Goal: Task Accomplishment & Management: Manage account settings

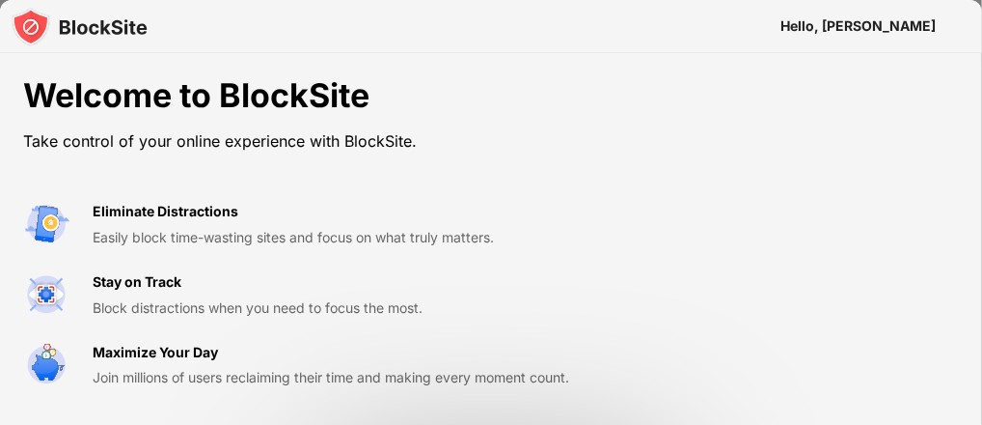
click at [611, 181] on div "Welcome to BlockSite Take control of your online experience with BlockSite. Eli…" at bounding box center [491, 412] width 982 height 718
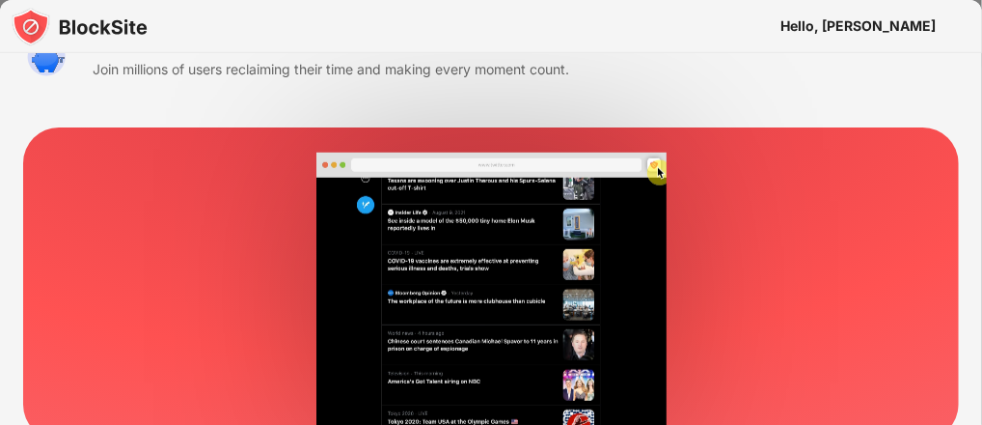
scroll to position [325, 0]
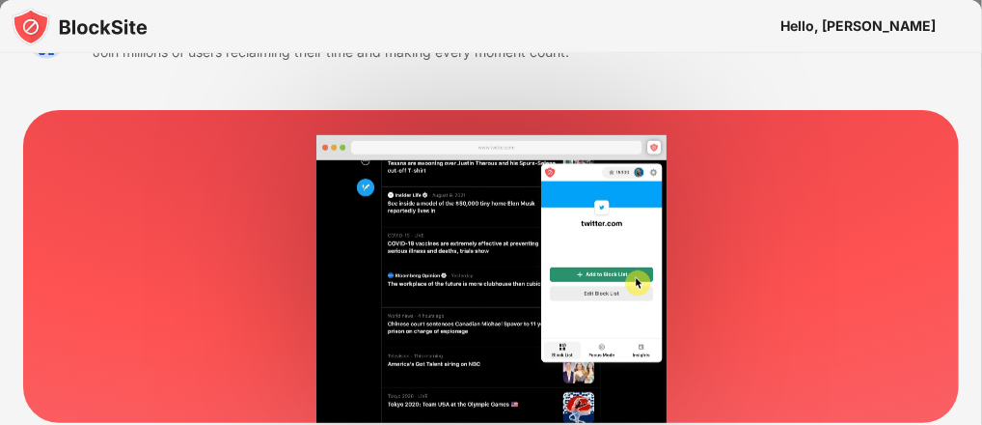
click at [645, 89] on div "Welcome to BlockSite Take control of your online experience with BlockSite. Eli…" at bounding box center [491, 87] width 982 height 718
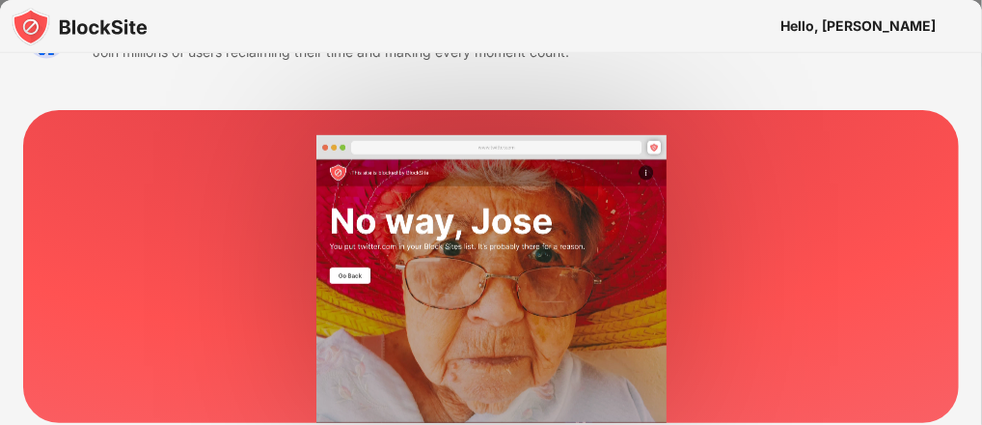
click at [731, 220] on video at bounding box center [492, 279] width 858 height 288
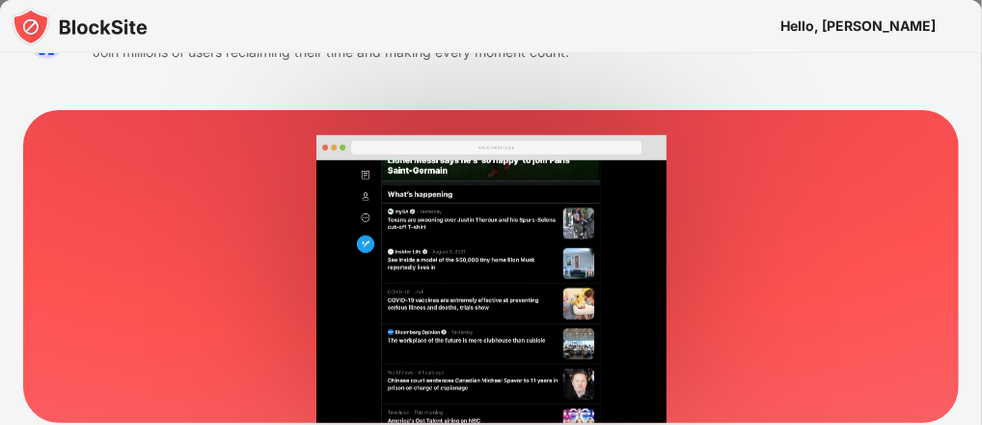
click at [915, 21] on div "Hello, [PERSON_NAME]" at bounding box center [858, 25] width 155 height 15
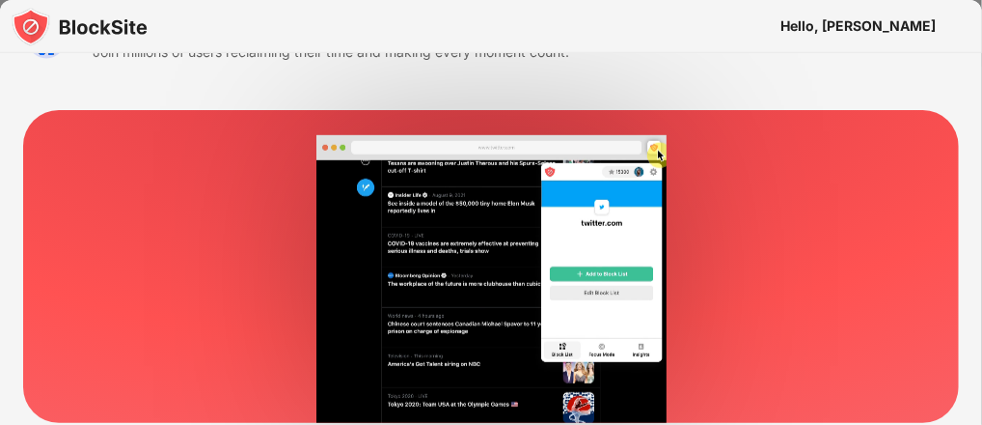
click at [773, 280] on video at bounding box center [492, 279] width 858 height 288
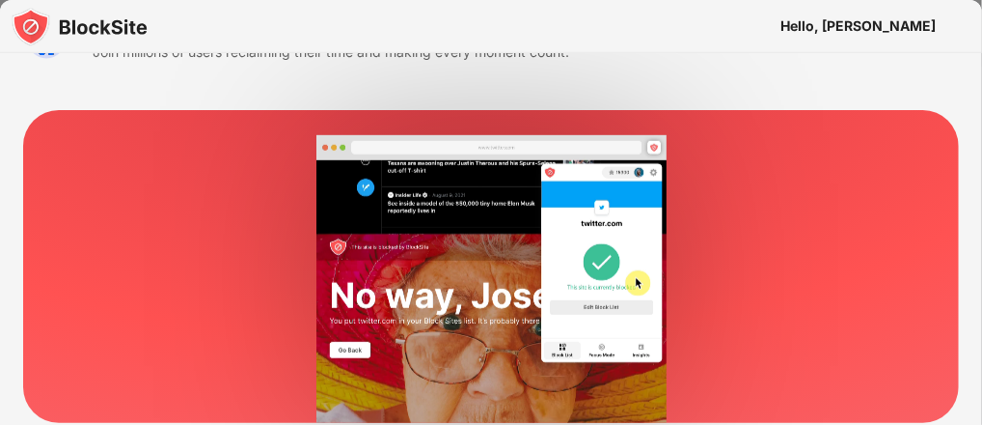
click at [625, 341] on video at bounding box center [492, 279] width 858 height 288
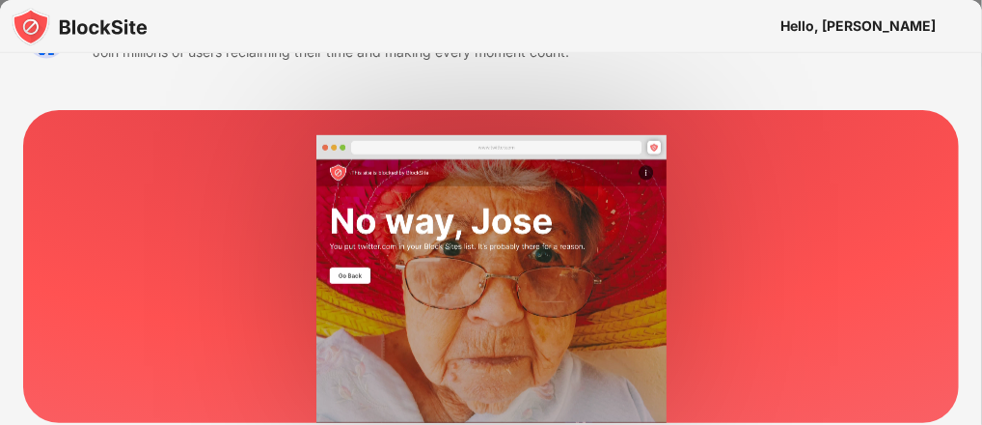
click at [625, 341] on video at bounding box center [492, 279] width 858 height 288
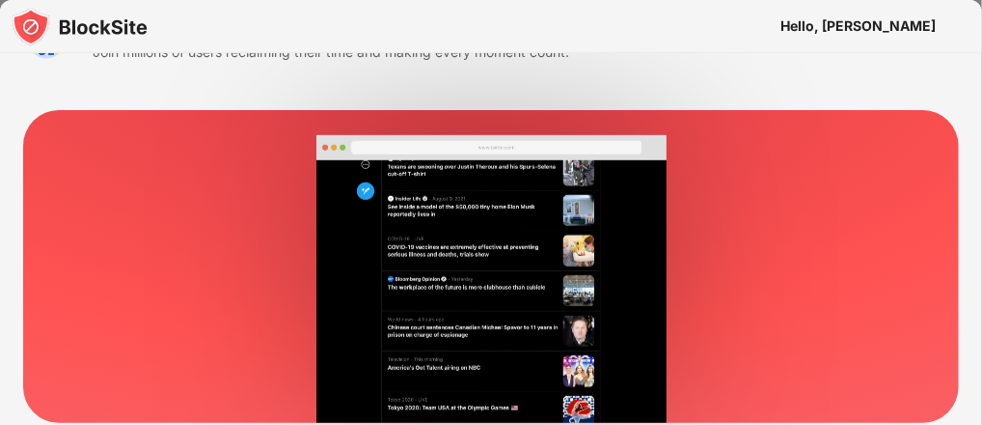
click at [789, 303] on video at bounding box center [492, 279] width 858 height 288
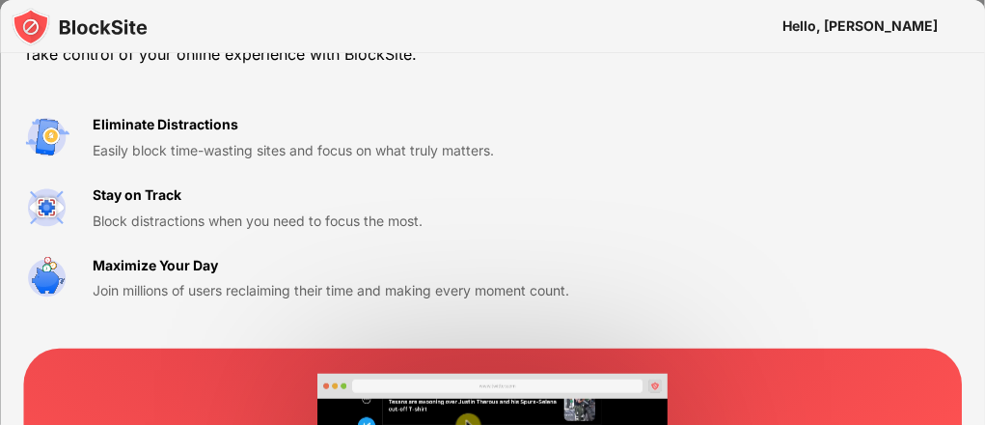
scroll to position [125, 0]
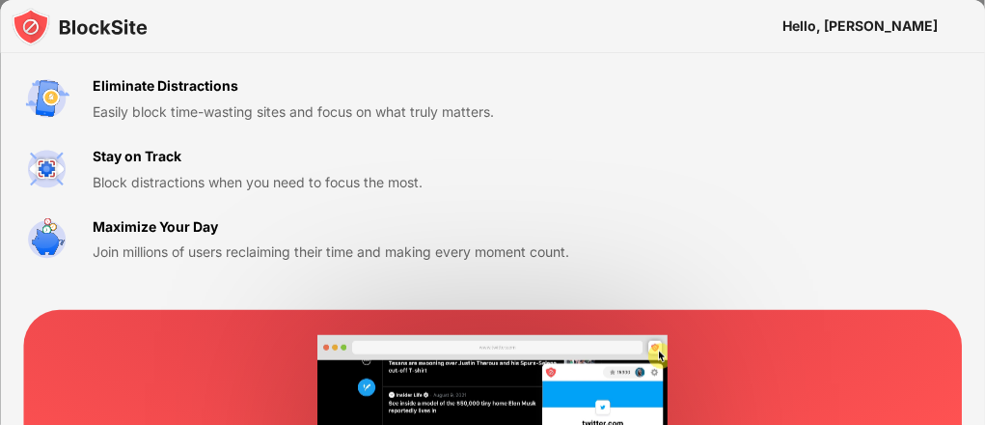
click at [190, 68] on div "Welcome to BlockSite Take control of your online experience with BlockSite. Eli…" at bounding box center [296, 107] width 546 height 313
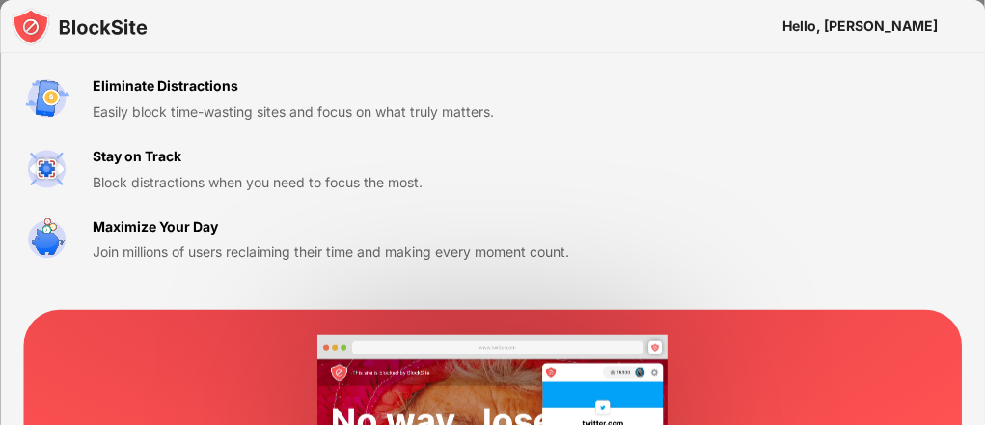
click at [191, 92] on div "Eliminate Distractions" at bounding box center [166, 85] width 146 height 21
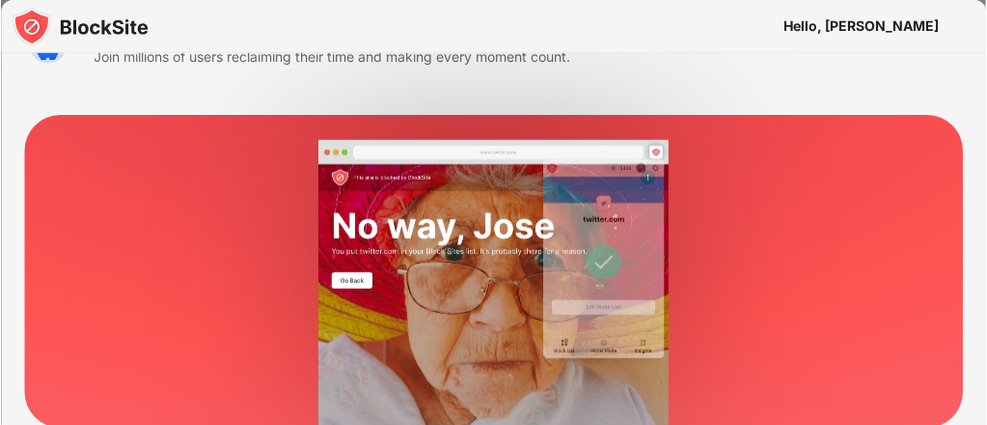
scroll to position [325, 0]
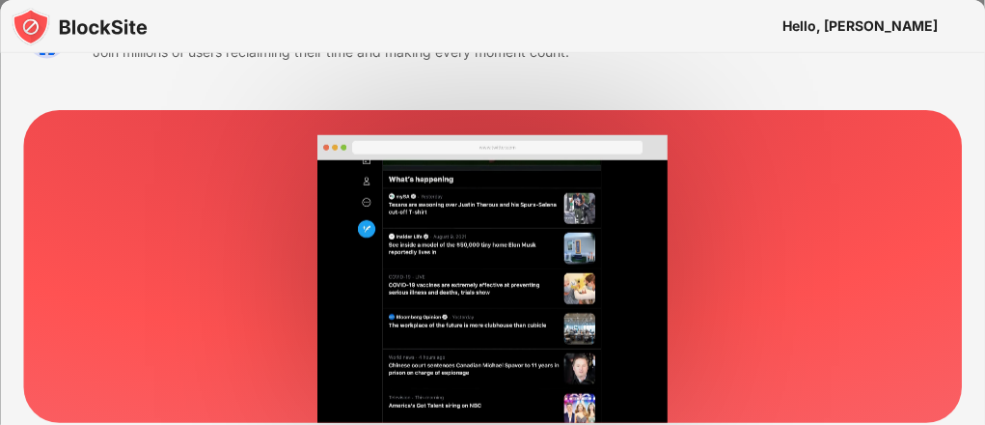
click at [345, 260] on video at bounding box center [493, 279] width 860 height 288
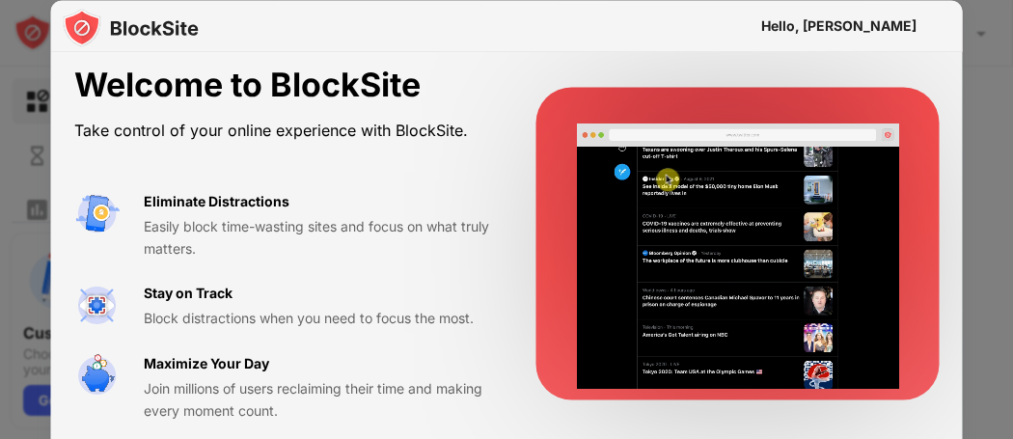
scroll to position [9, 0]
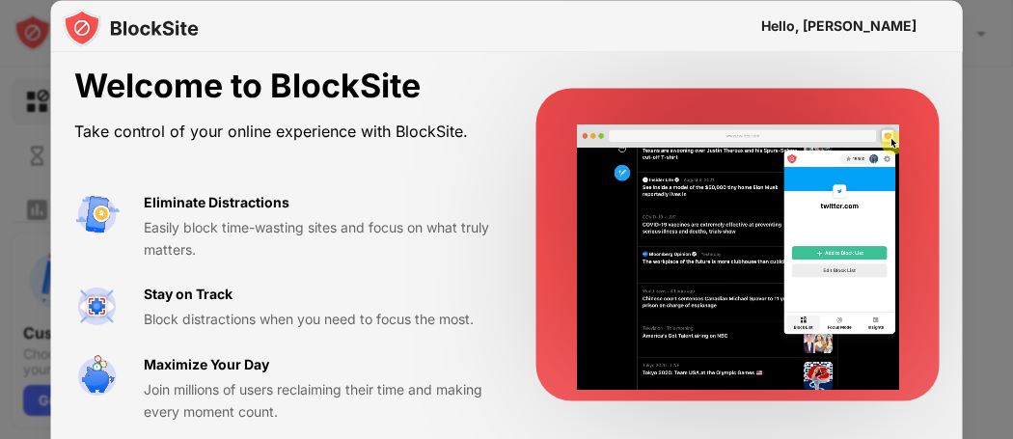
click at [495, 105] on div "Welcome to BlockSite Take control of your online experience with BlockSite. Eli…" at bounding box center [507, 244] width 912 height 402
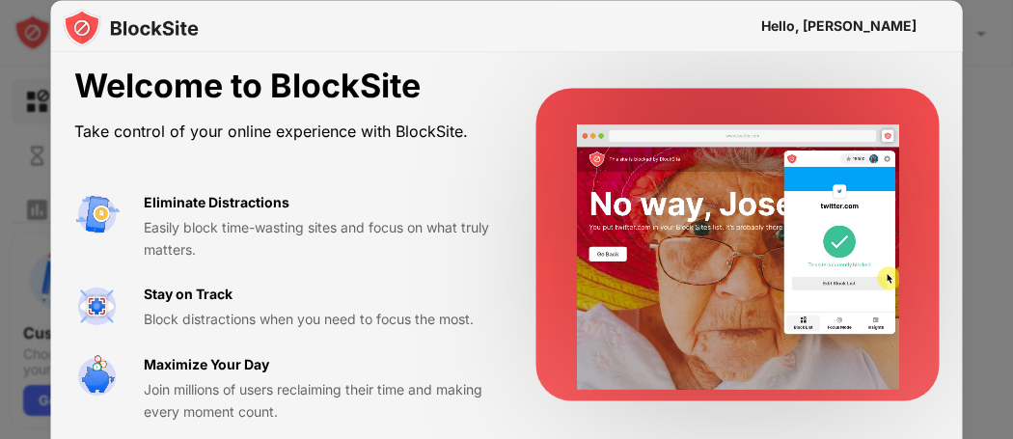
click at [689, 212] on video at bounding box center [737, 257] width 322 height 287
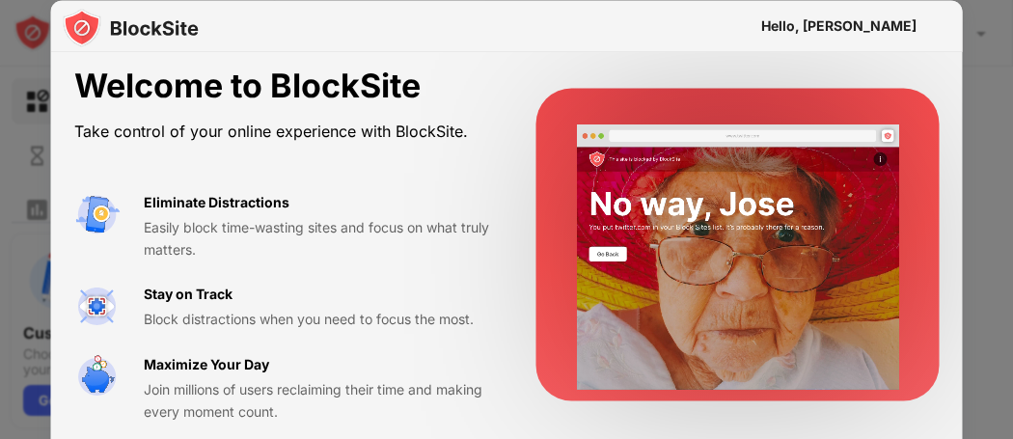
click at [119, 417] on div "Maximize Your Day Join millions of users reclaiming their time and making every…" at bounding box center [282, 387] width 416 height 69
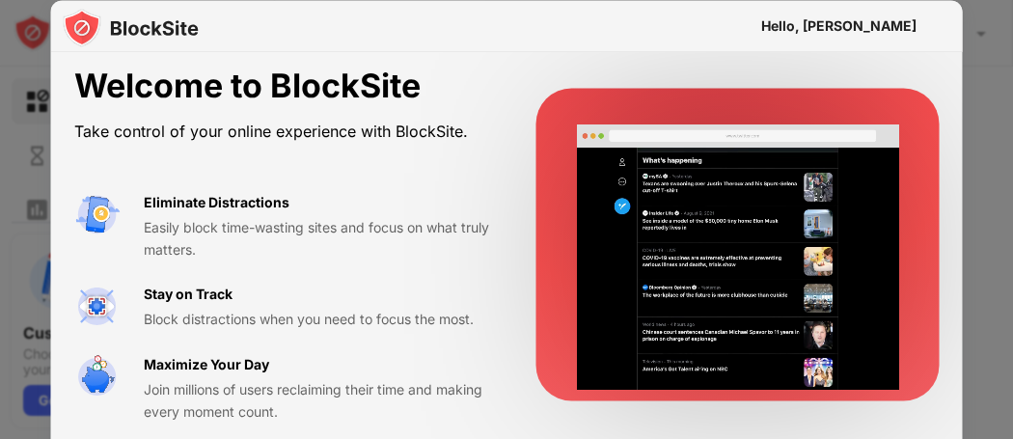
click at [415, 358] on div "Maximize Your Day Join millions of users reclaiming their time and making every…" at bounding box center [317, 387] width 346 height 69
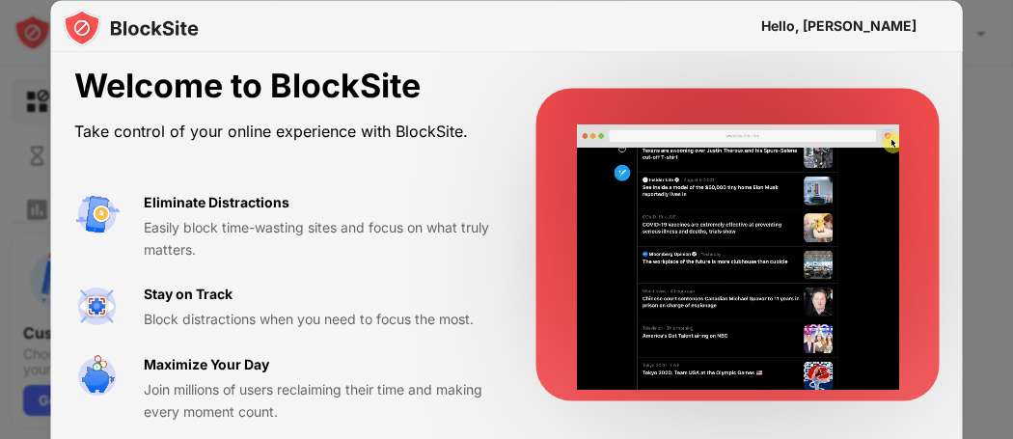
click at [624, 216] on video at bounding box center [737, 257] width 322 height 287
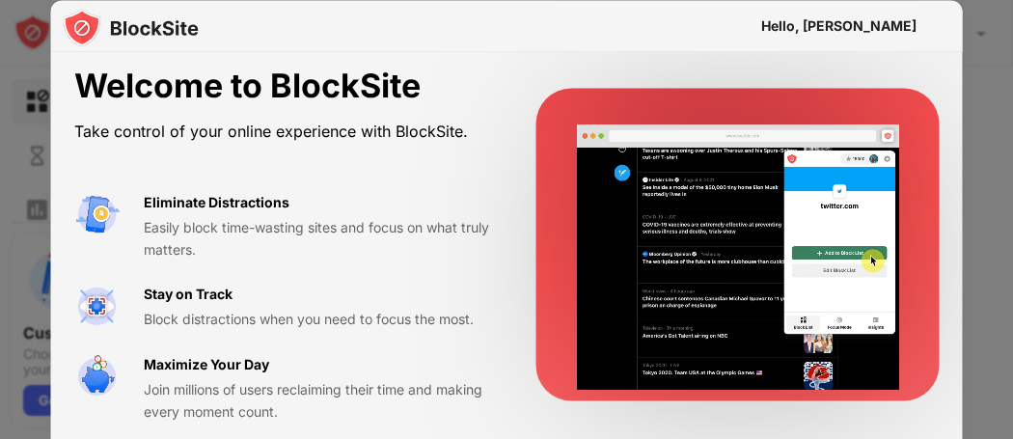
click at [489, 313] on div "Welcome to BlockSite Take control of your online experience with BlockSite. Eli…" at bounding box center [507, 244] width 912 height 402
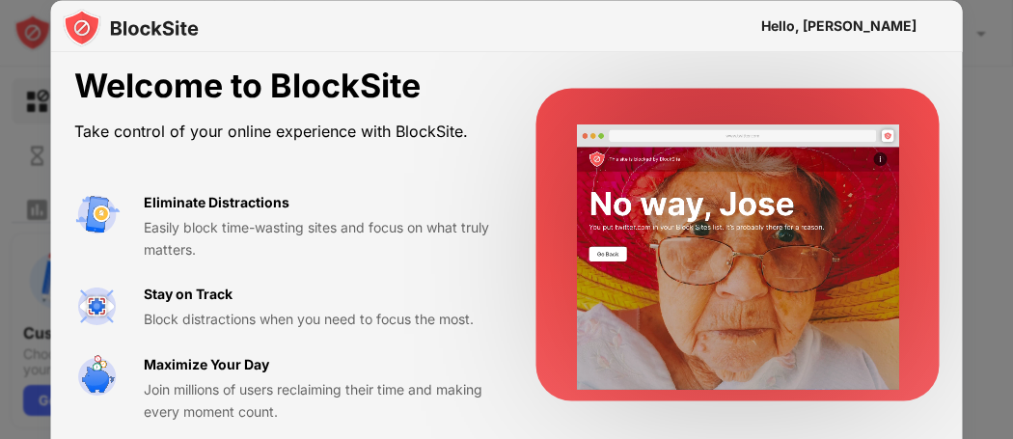
click at [141, 33] on img at bounding box center [131, 27] width 136 height 39
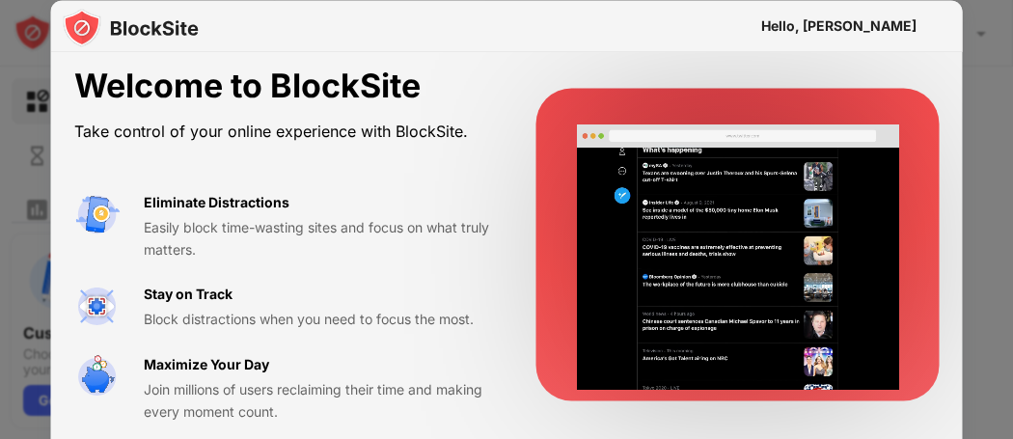
click at [77, 36] on img at bounding box center [131, 27] width 136 height 39
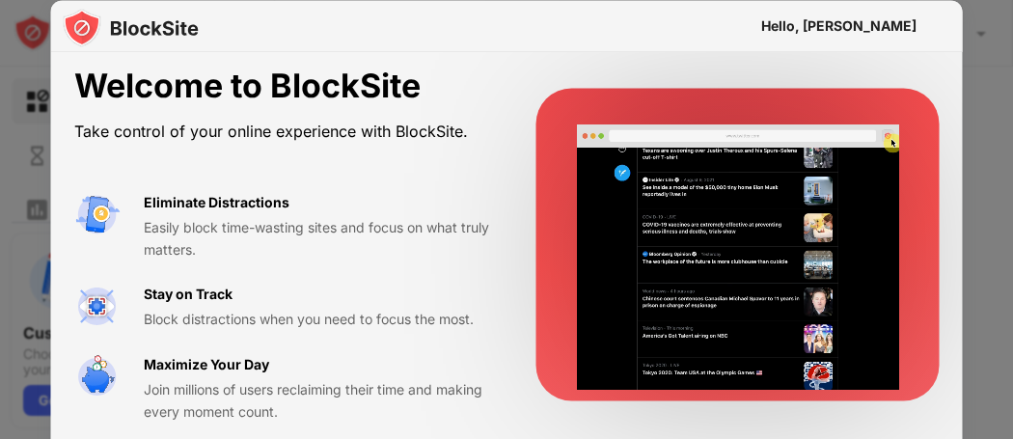
click at [807, 292] on video at bounding box center [737, 257] width 322 height 287
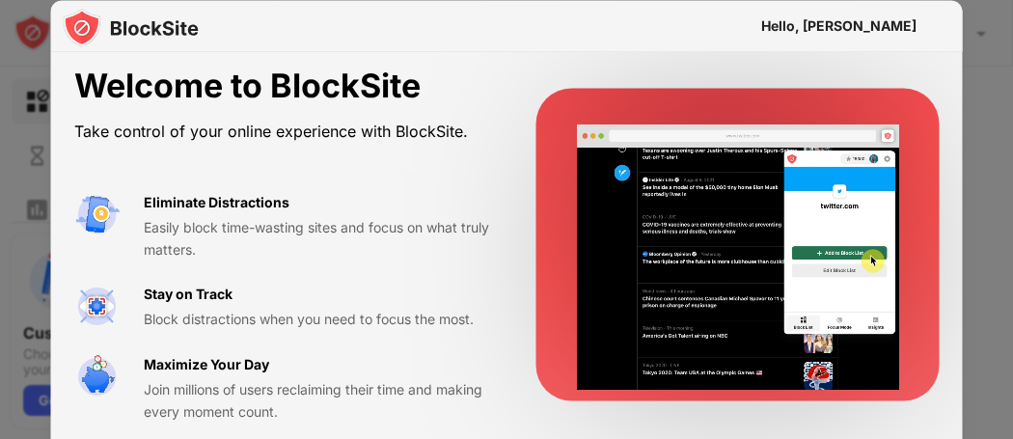
click at [97, 388] on img at bounding box center [97, 376] width 46 height 46
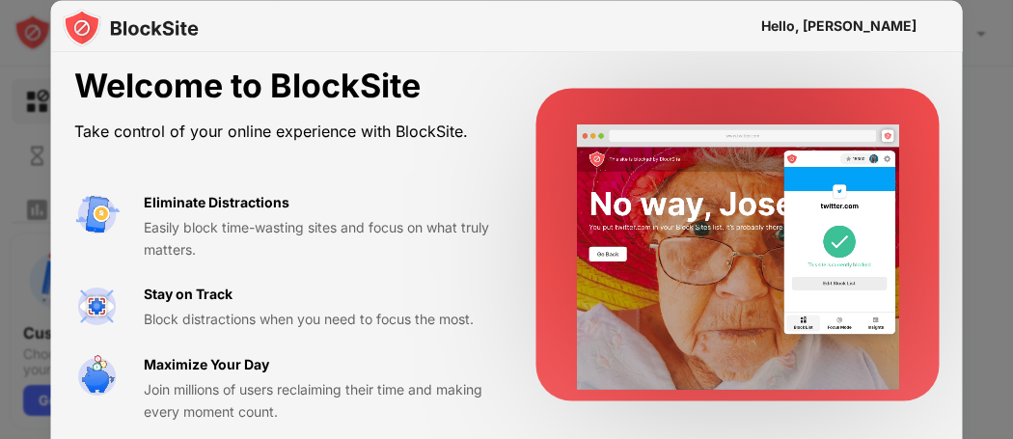
click at [97, 388] on img at bounding box center [97, 376] width 46 height 46
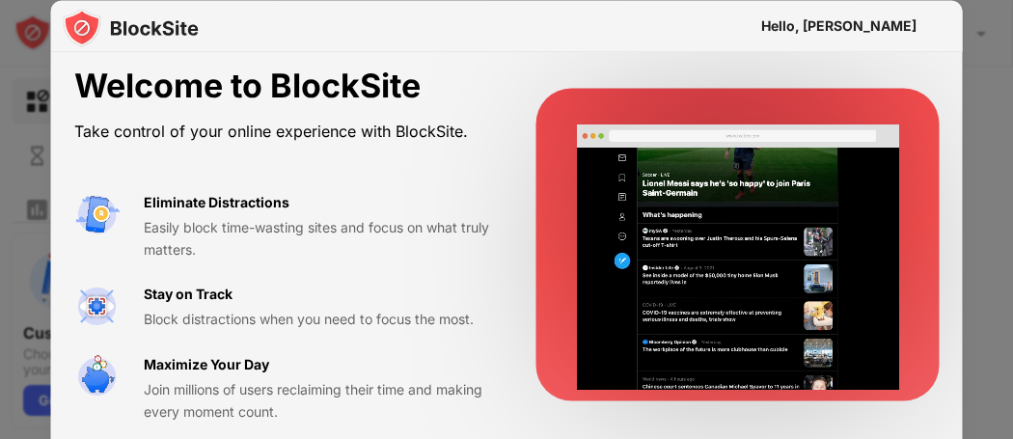
click at [633, 169] on video at bounding box center [737, 257] width 322 height 287
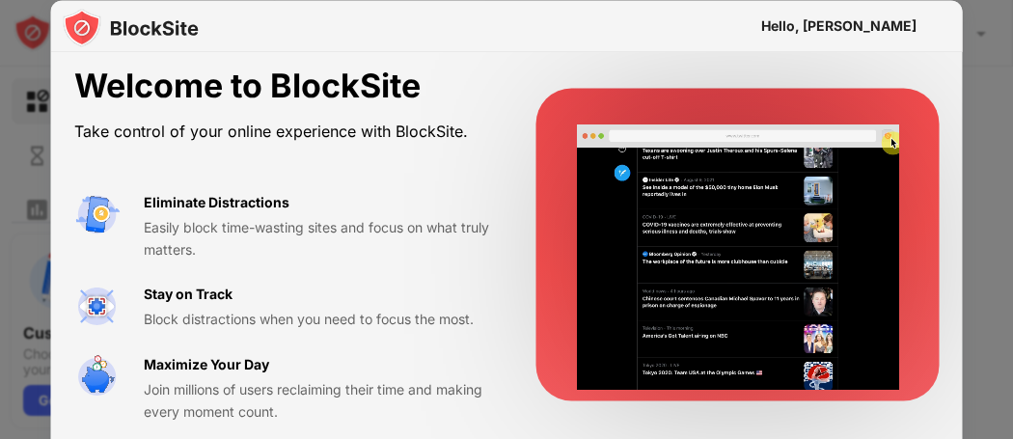
click at [210, 229] on div "Easily block time-wasting sites and focus on what truly matters." at bounding box center [317, 238] width 346 height 43
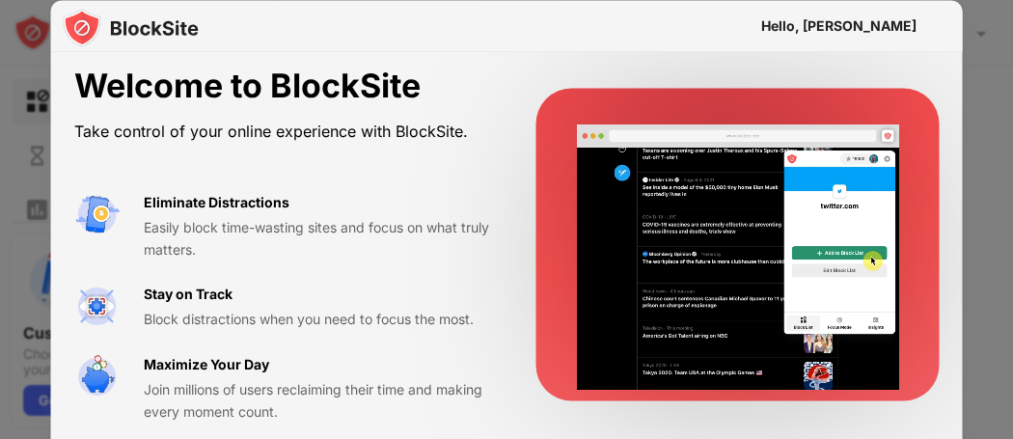
click at [790, 156] on video at bounding box center [737, 257] width 322 height 287
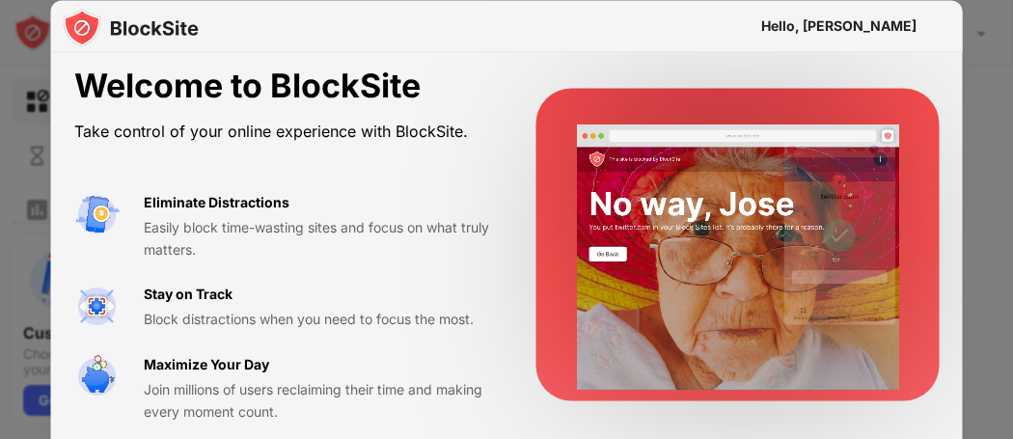
click at [262, 345] on div "Eliminate Distractions Easily block time-wasting sites and focus on what truly …" at bounding box center [282, 306] width 416 height 231
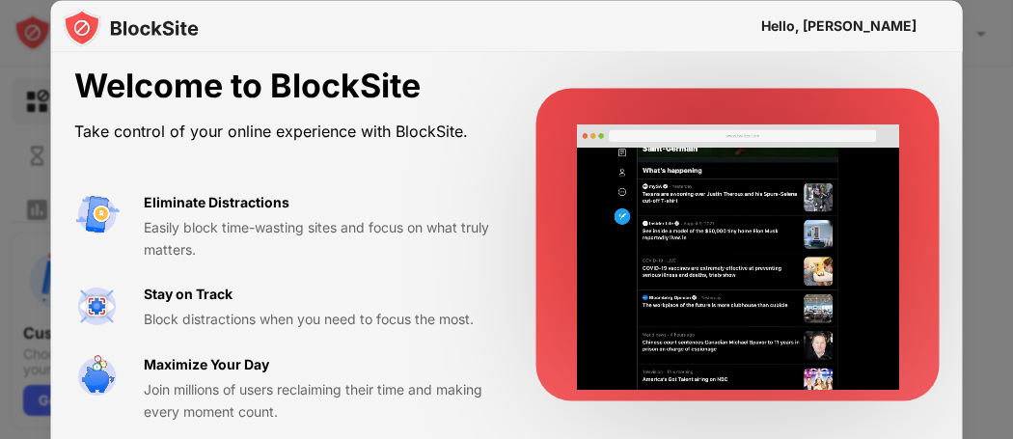
click at [0, 152] on div at bounding box center [506, 219] width 1013 height 439
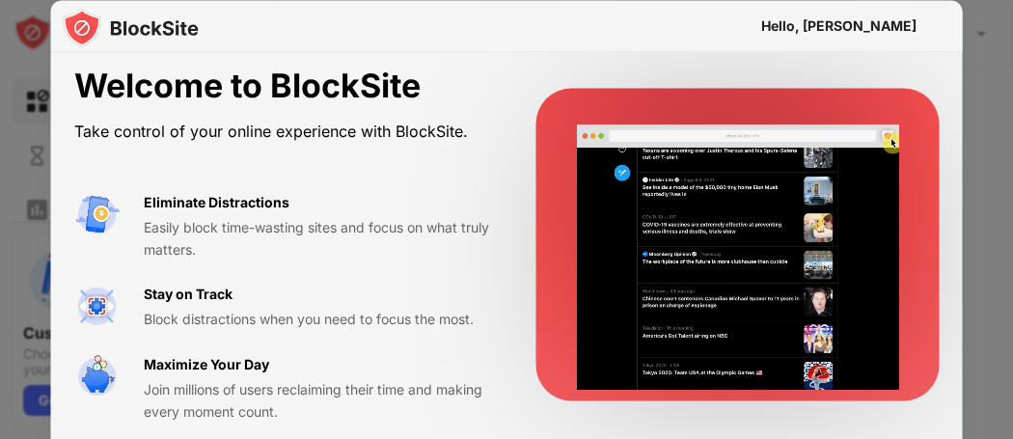
click at [175, 305] on div "Stay on Track Block distractions when you need to focus the most." at bounding box center [317, 307] width 346 height 47
